Goal: Check status: Check status

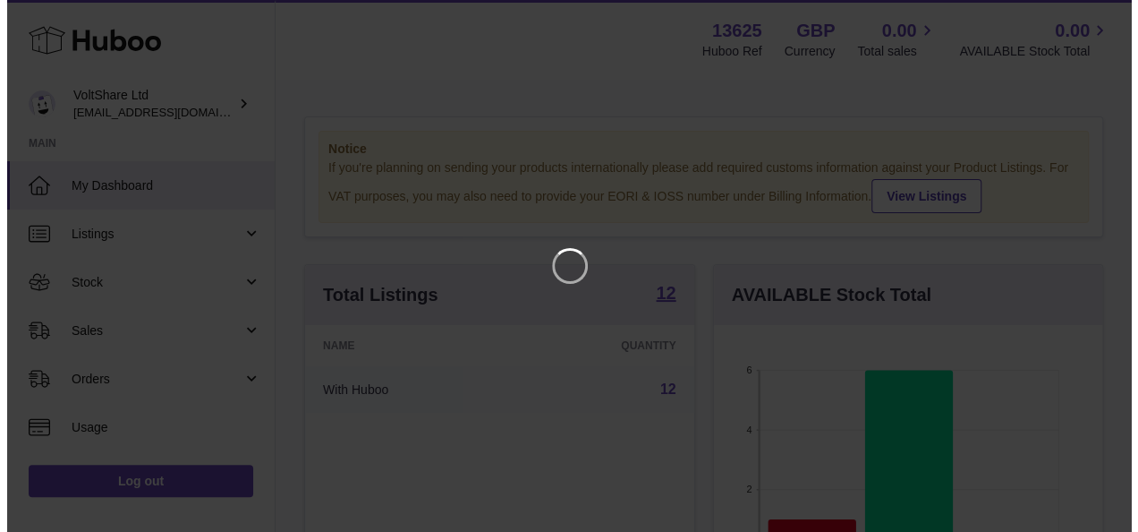
scroll to position [279, 396]
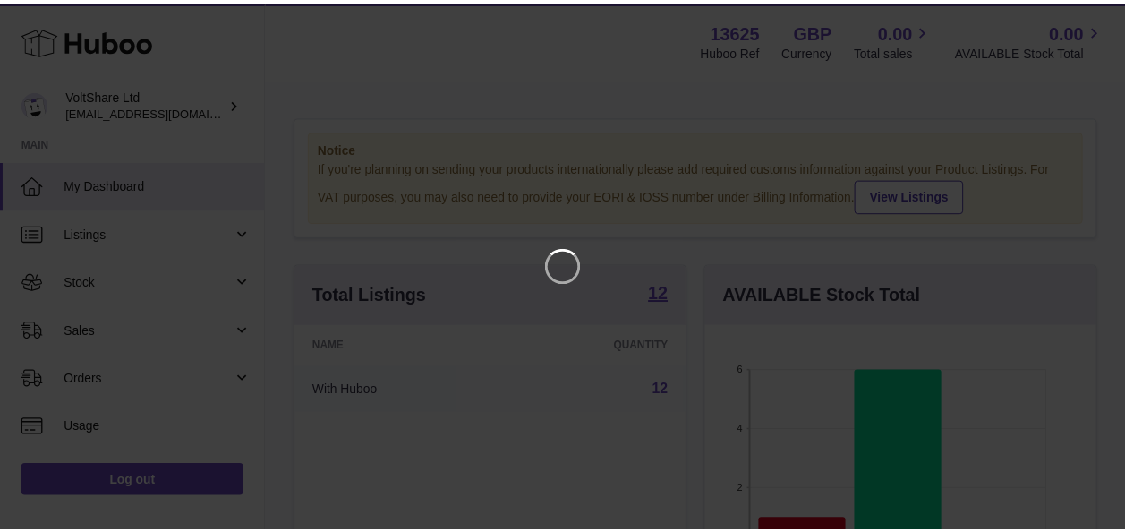
scroll to position [279, 396]
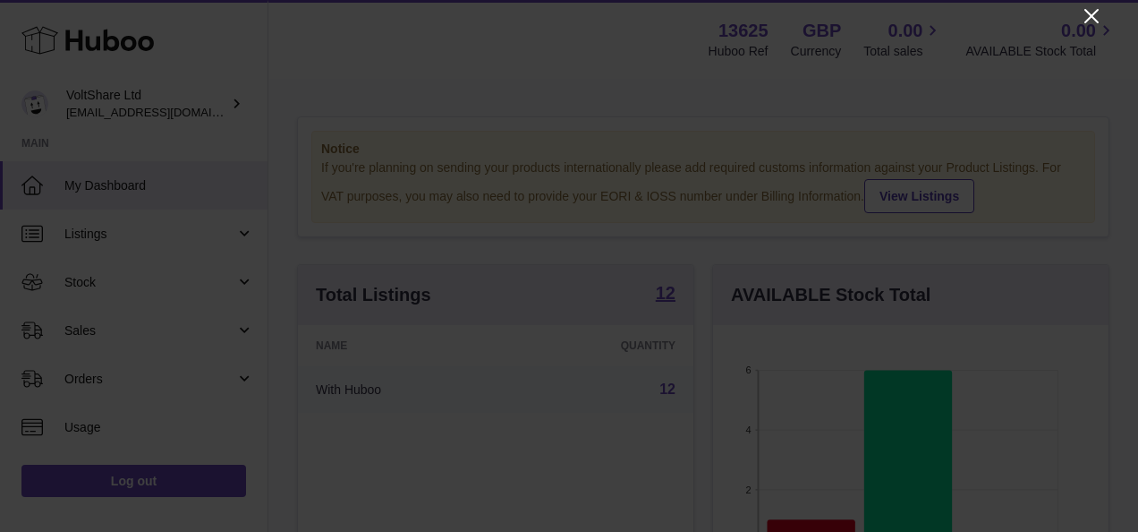
click at [1099, 13] on icon "Close" at bounding box center [1091, 15] width 21 height 21
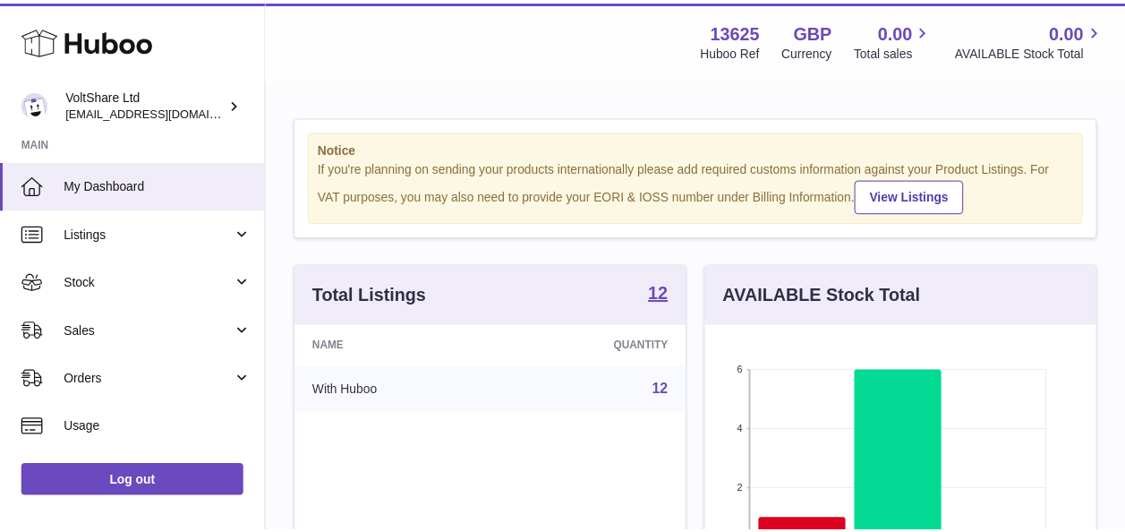
scroll to position [894721, 894610]
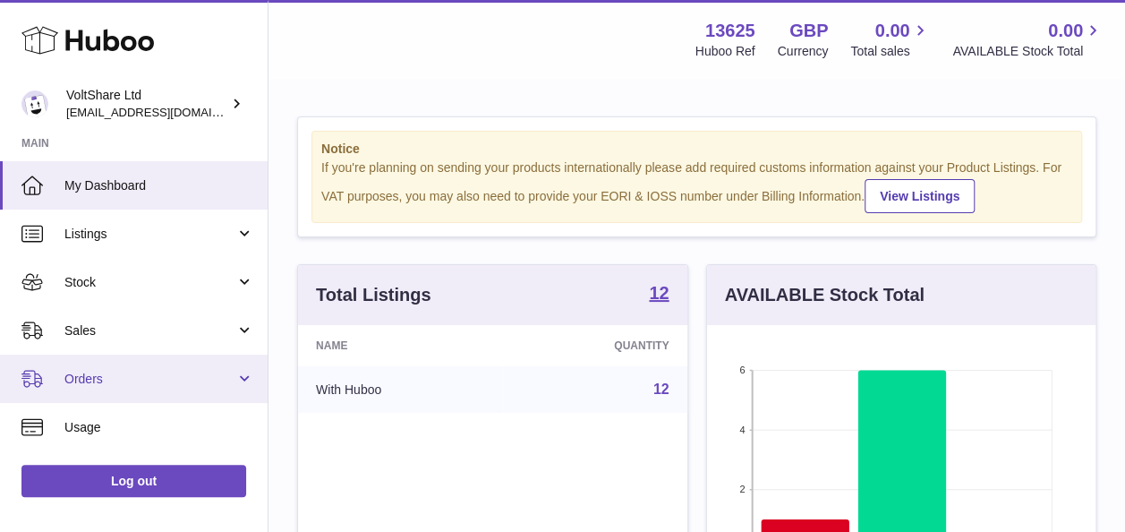
click at [90, 379] on span "Orders" at bounding box center [149, 379] width 171 height 17
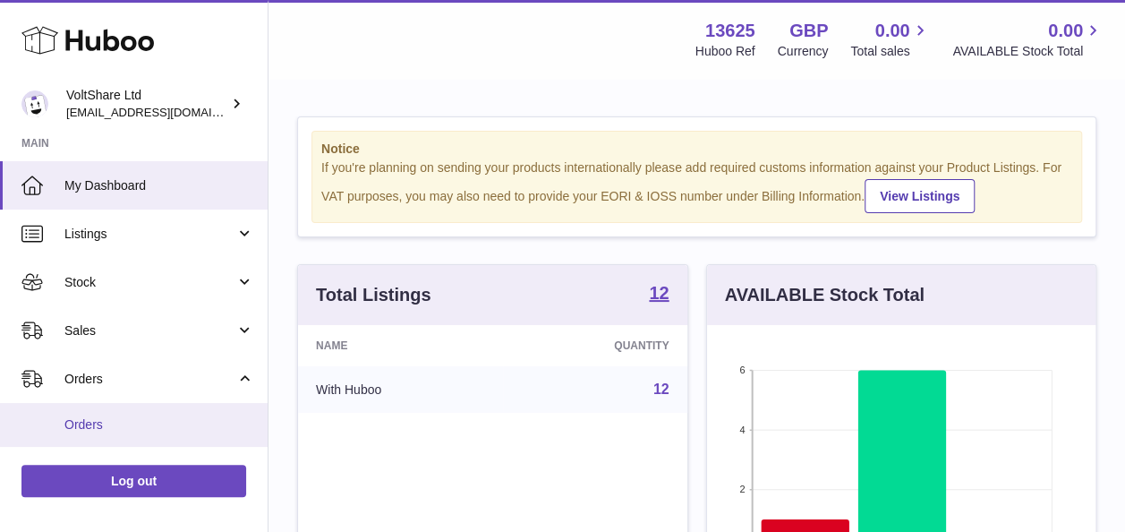
click at [100, 413] on link "Orders" at bounding box center [134, 425] width 268 height 44
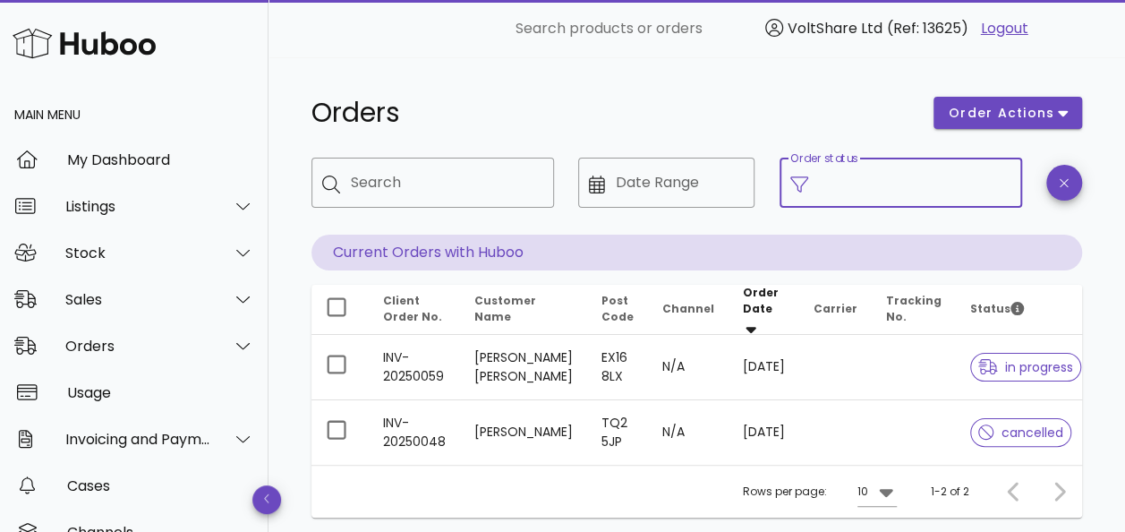
click at [831, 180] on input "Order status" at bounding box center [915, 182] width 192 height 29
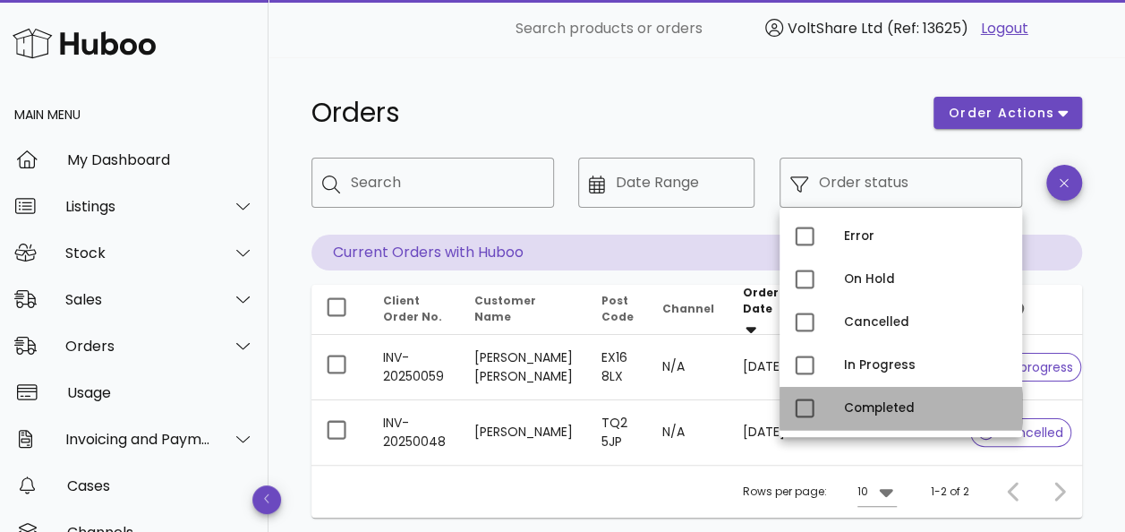
click at [865, 400] on div "Completed" at bounding box center [926, 408] width 164 height 29
type input "**********"
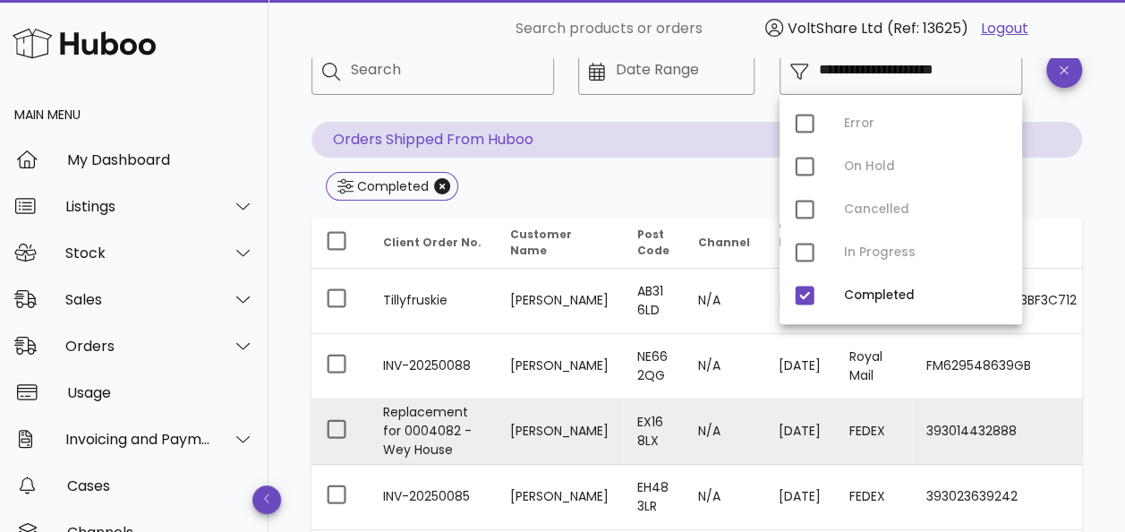
scroll to position [269, 0]
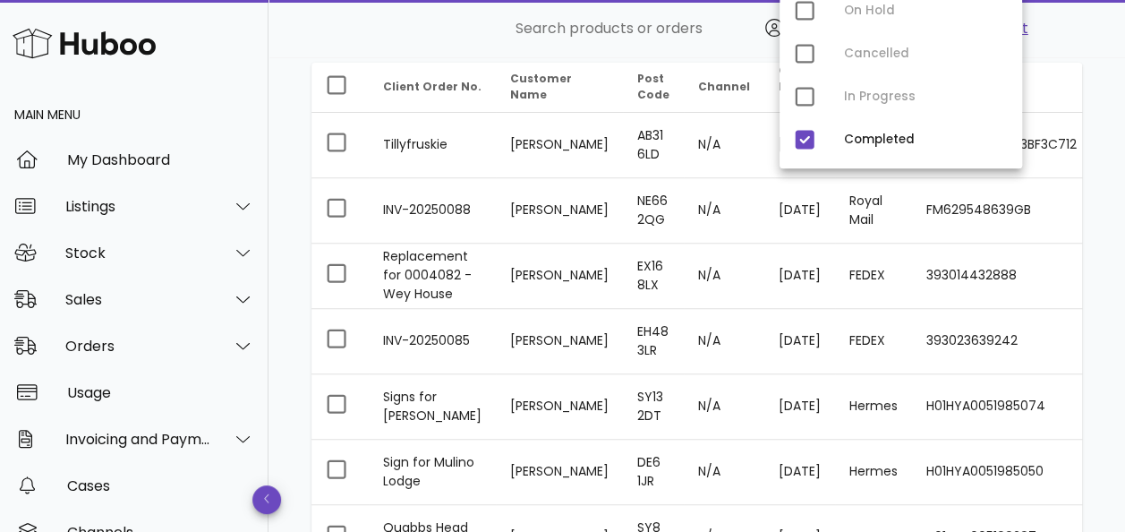
click at [1112, 103] on div "**********" at bounding box center [697, 376] width 857 height 1174
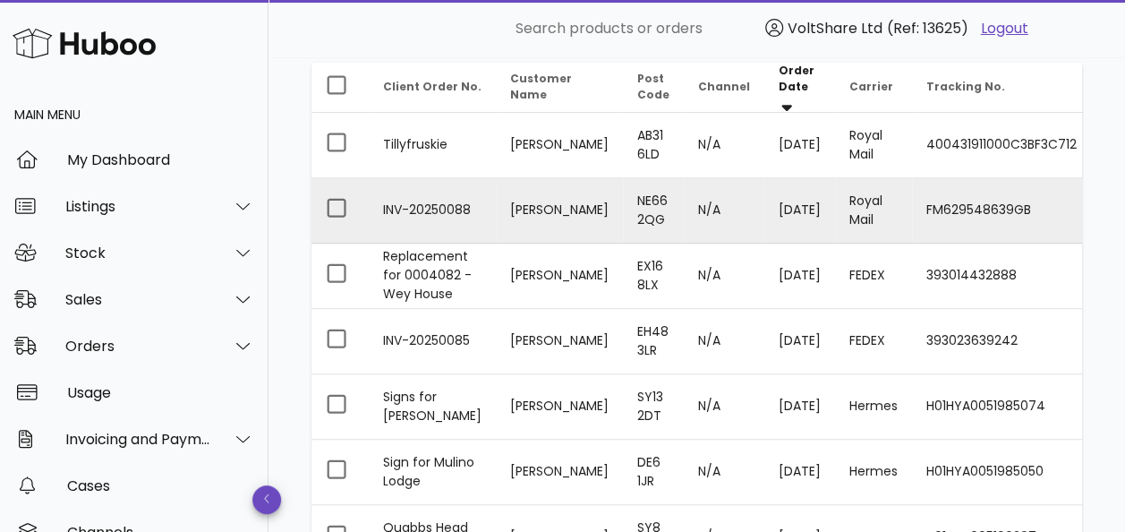
click at [779, 196] on td "[DATE]" at bounding box center [799, 210] width 71 height 65
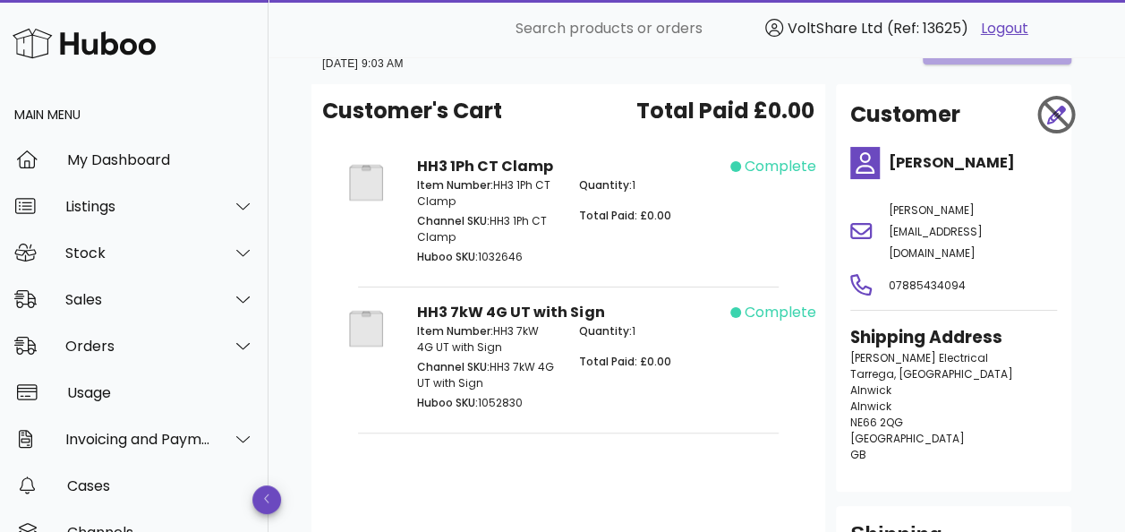
scroll to position [179, 0]
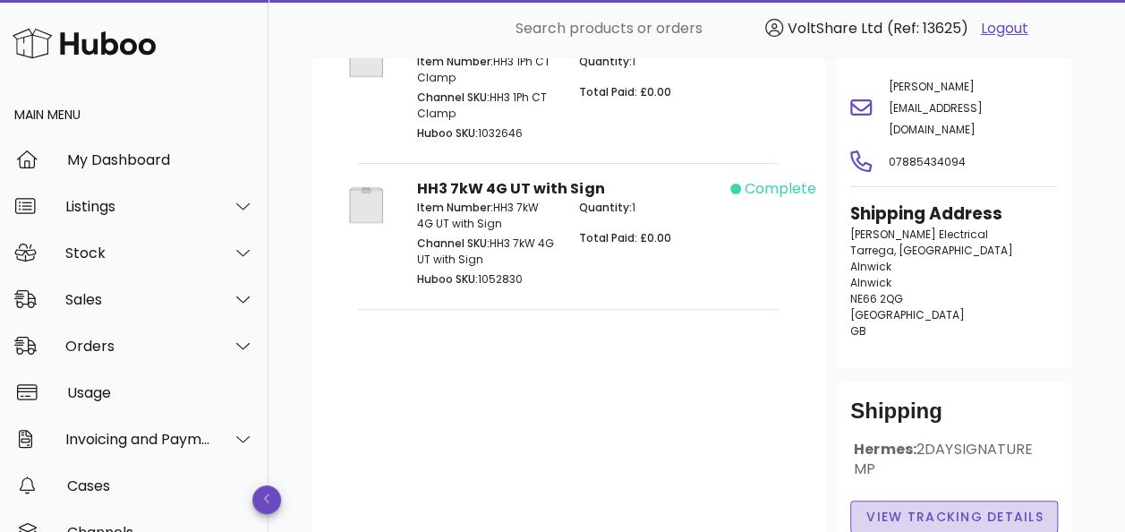
click at [920, 507] on span "View Tracking details" at bounding box center [954, 516] width 178 height 19
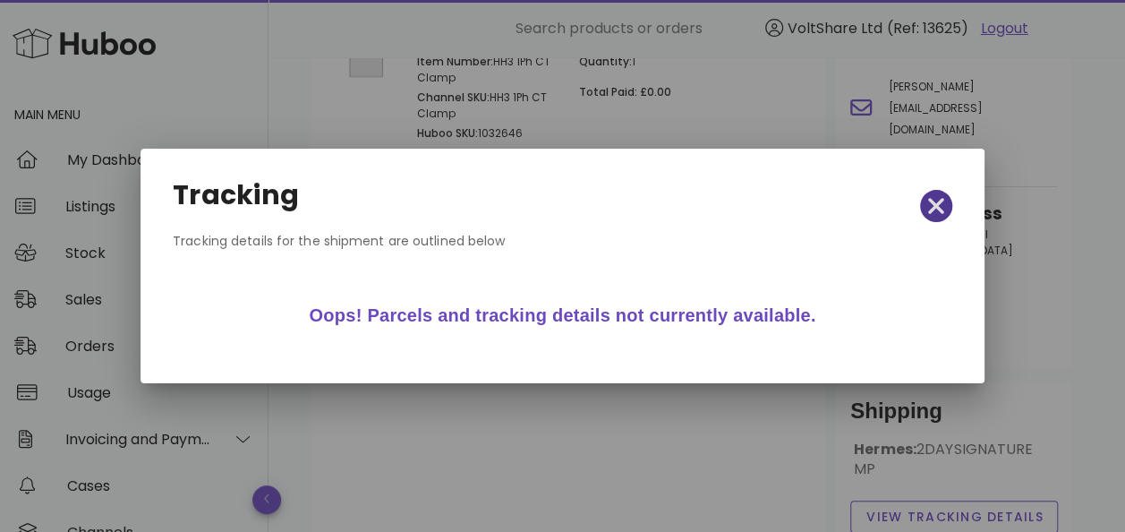
click at [934, 204] on icon "button" at bounding box center [936, 206] width 16 height 16
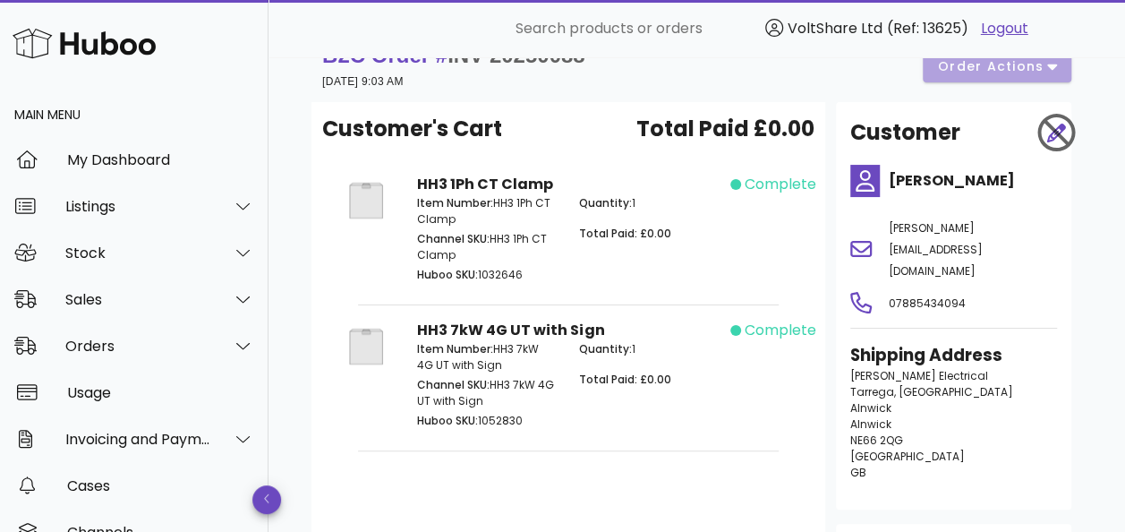
scroll to position [0, 0]
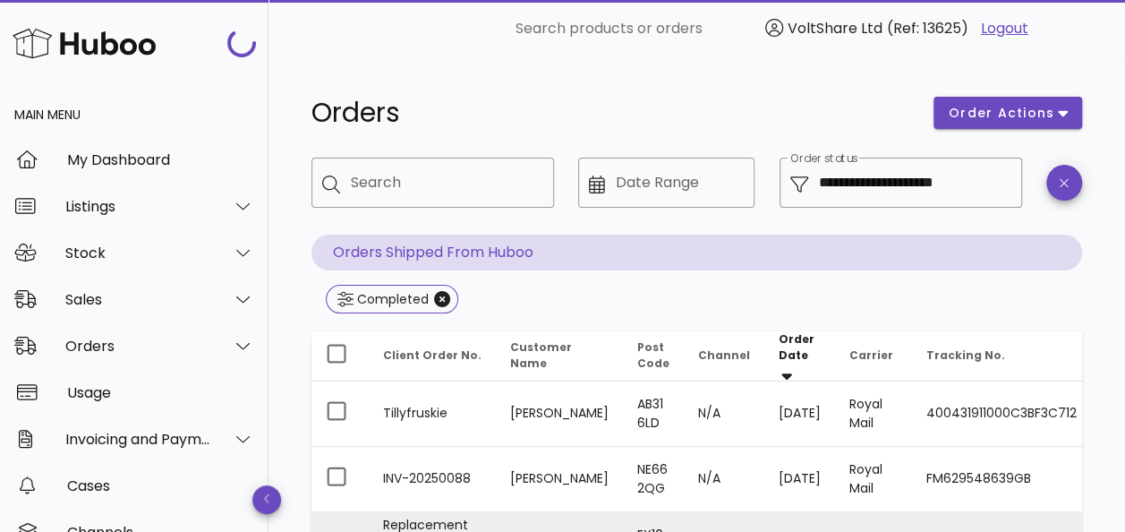
scroll to position [269, 0]
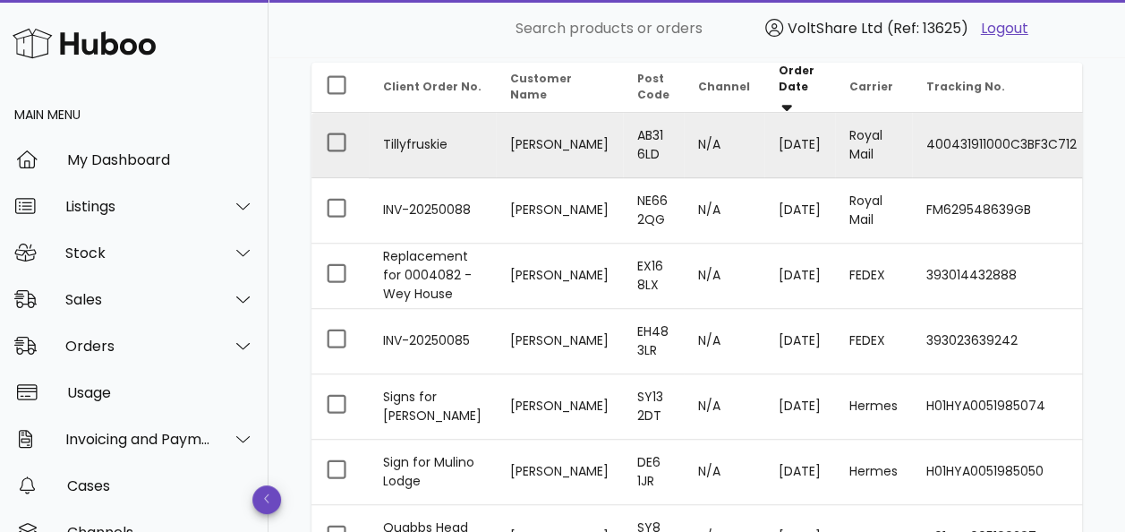
click at [510, 142] on td "Pete Birnie" at bounding box center [559, 145] width 127 height 65
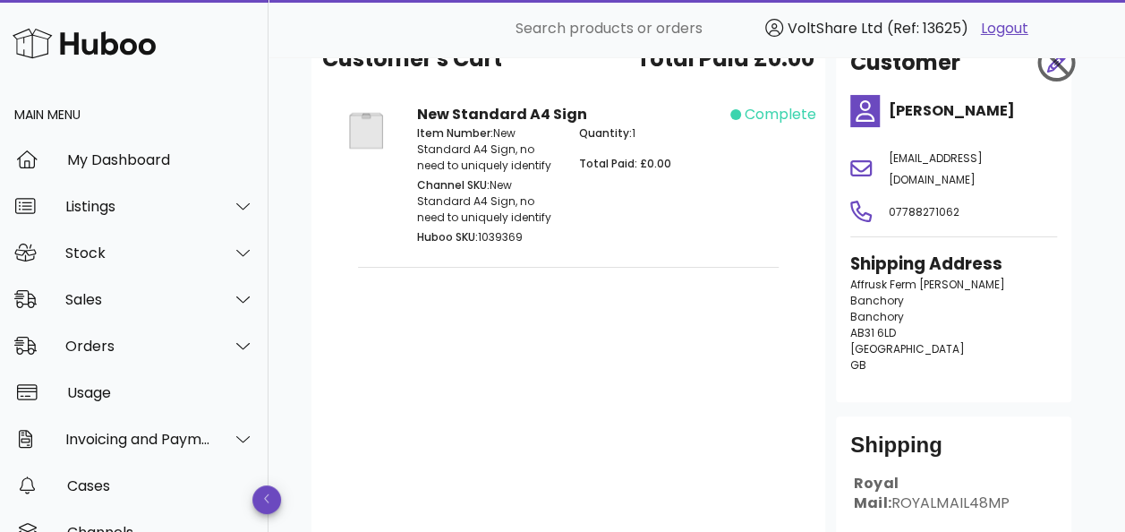
scroll to position [179, 0]
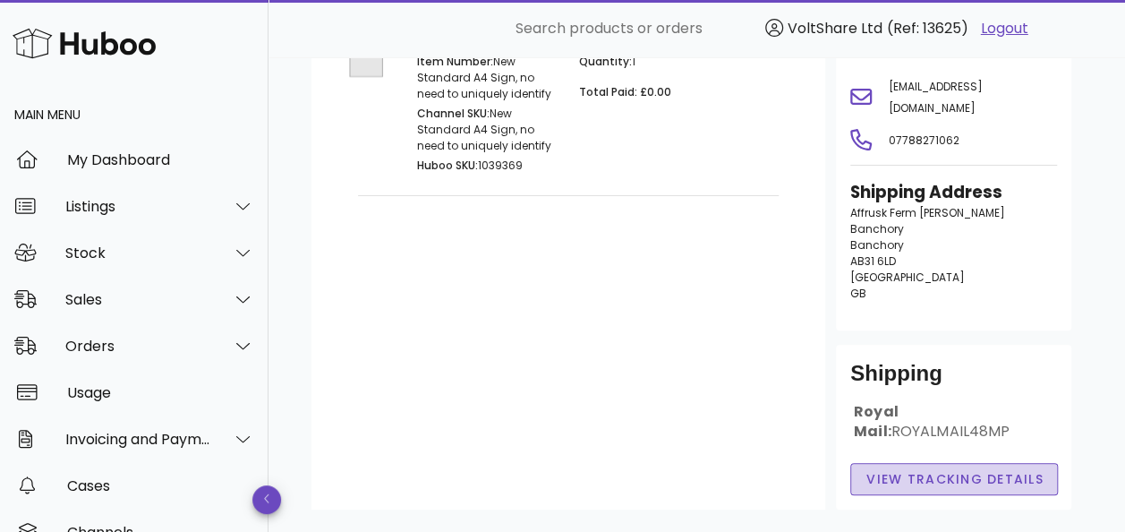
click at [901, 470] on span "View Tracking details" at bounding box center [954, 479] width 178 height 19
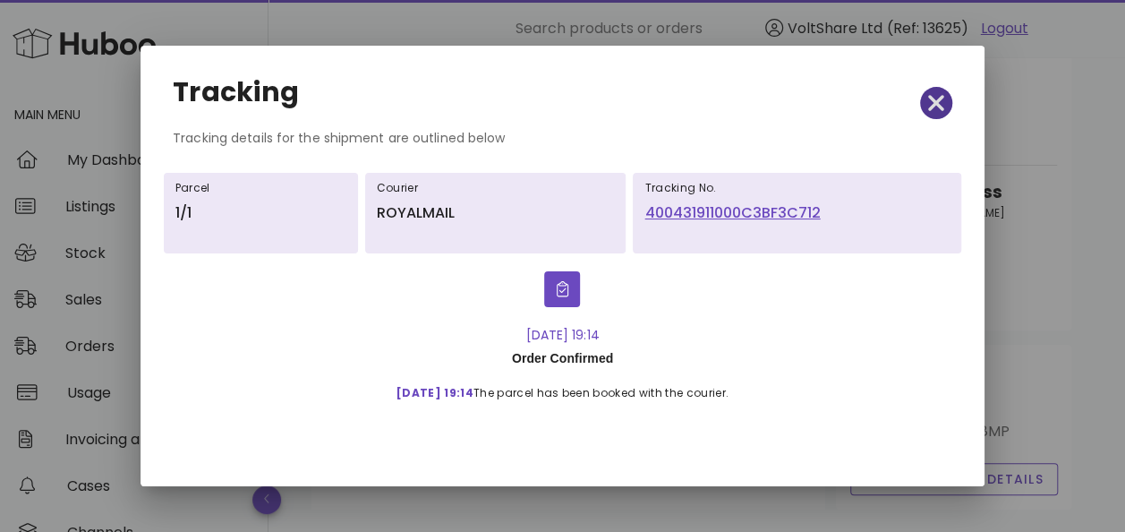
click at [925, 113] on span "button" at bounding box center [936, 102] width 32 height 25
